Goal: Information Seeking & Learning: Learn about a topic

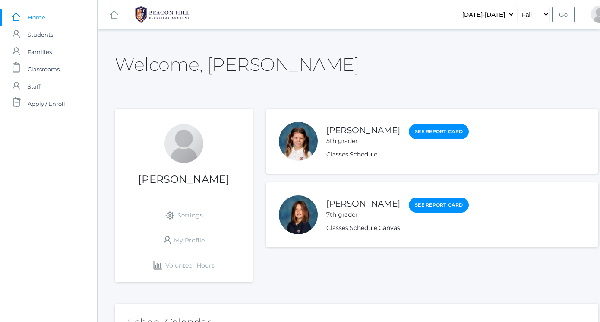
click at [373, 203] on link "[PERSON_NAME]" at bounding box center [363, 203] width 74 height 11
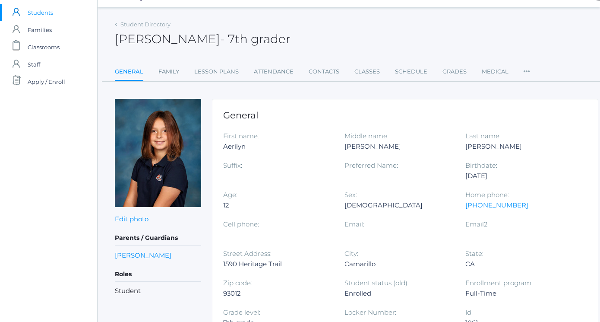
scroll to position [21, 0]
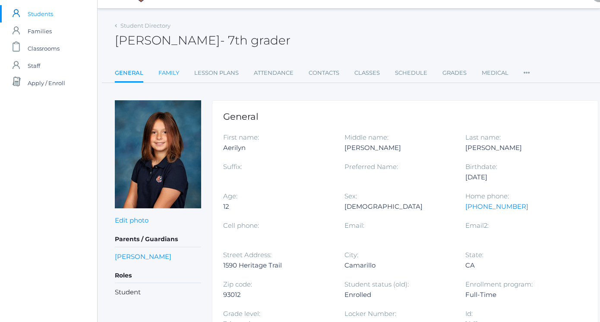
click at [168, 75] on link "Family" at bounding box center [168, 72] width 21 height 17
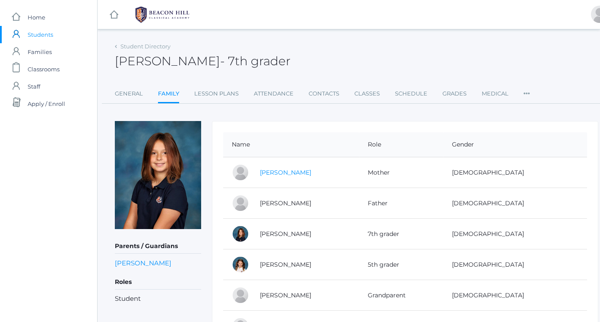
click at [288, 174] on link "[PERSON_NAME]" at bounding box center [285, 172] width 51 height 8
click at [291, 199] on link "[PERSON_NAME]" at bounding box center [285, 203] width 51 height 8
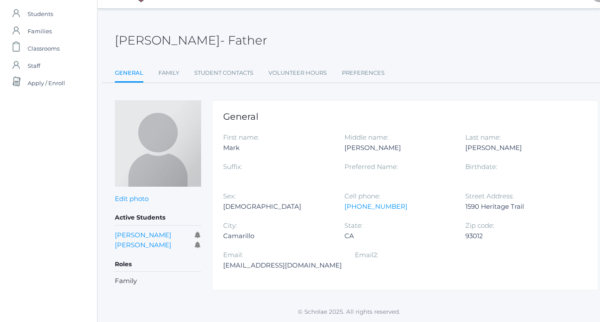
scroll to position [20, 0]
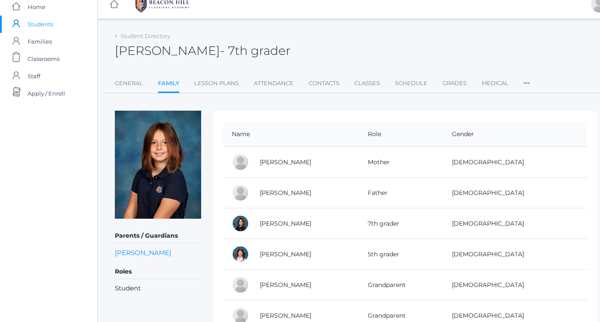
scroll to position [-2, 0]
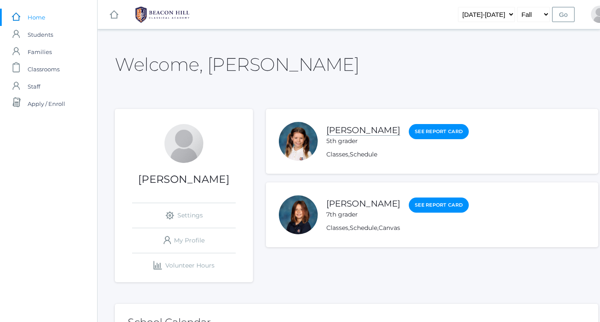
click at [352, 134] on link "[PERSON_NAME]" at bounding box center [363, 130] width 74 height 11
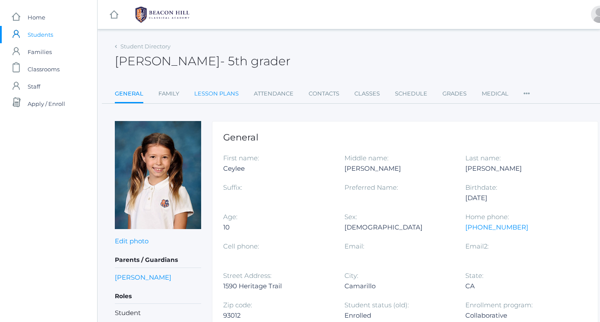
click at [226, 93] on link "Lesson Plans" at bounding box center [216, 93] width 44 height 17
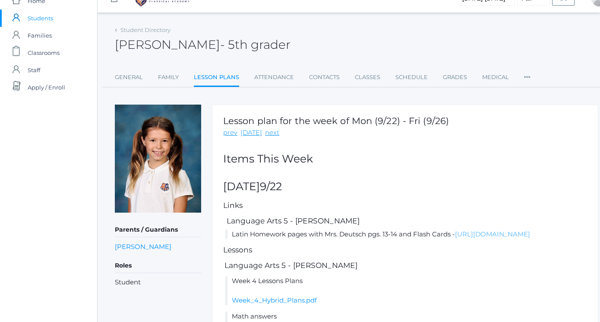
scroll to position [17, 0]
click at [455, 237] on link "[URL][DOMAIN_NAME]" at bounding box center [492, 233] width 75 height 8
